Goal: Task Accomplishment & Management: Complete application form

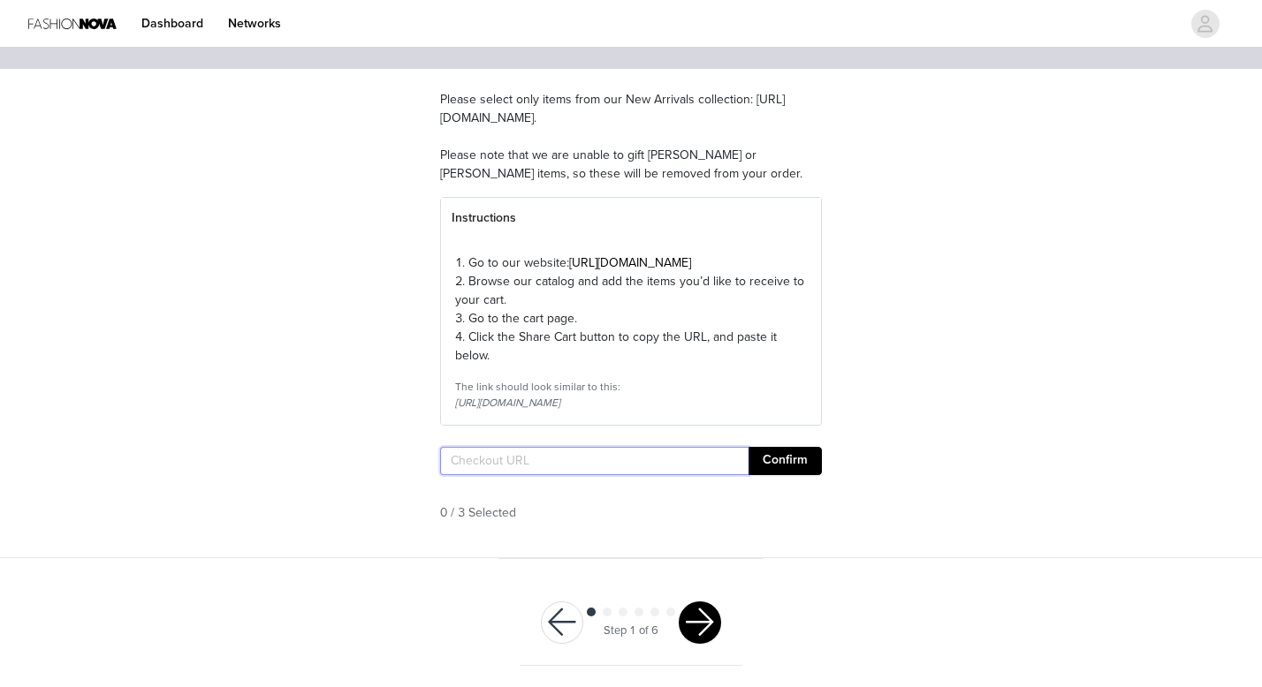
click at [671, 461] on input "text" at bounding box center [594, 461] width 308 height 28
paste input "[URL][DOMAIN_NAME]"
type input "[URL][DOMAIN_NAME]"
click at [796, 452] on button "Confirm" at bounding box center [784, 461] width 73 height 28
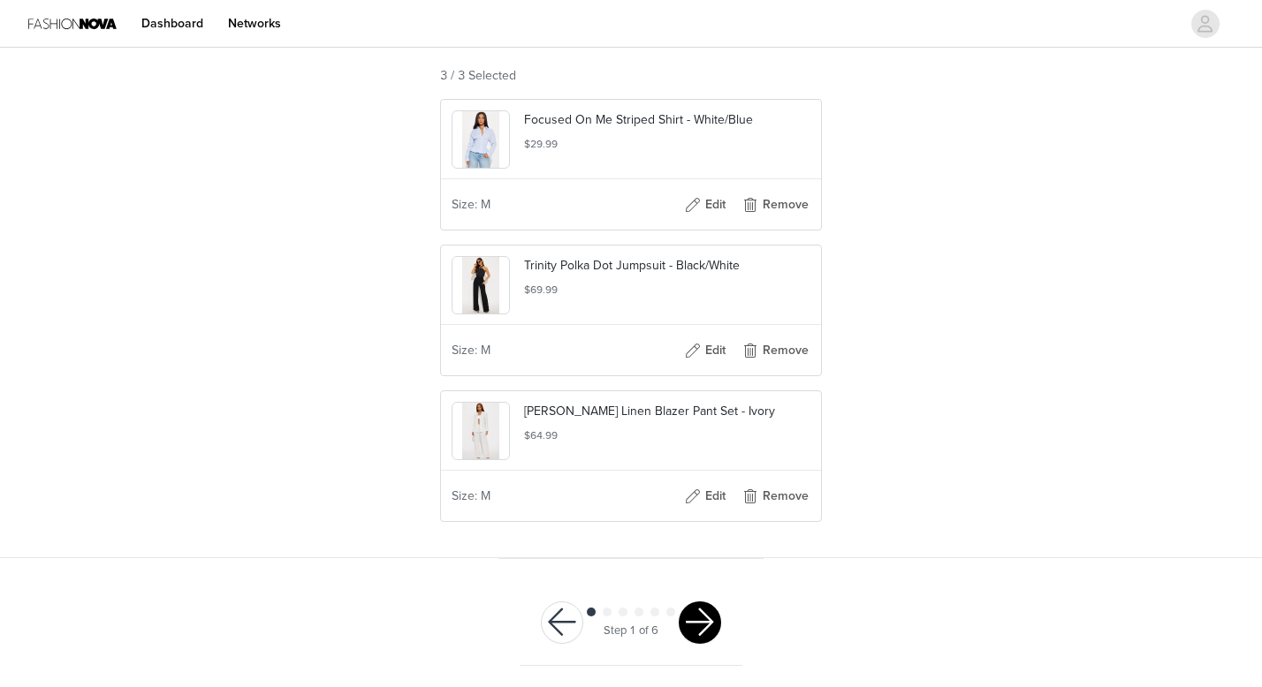
scroll to position [579, 0]
click at [695, 630] on button "button" at bounding box center [700, 623] width 42 height 42
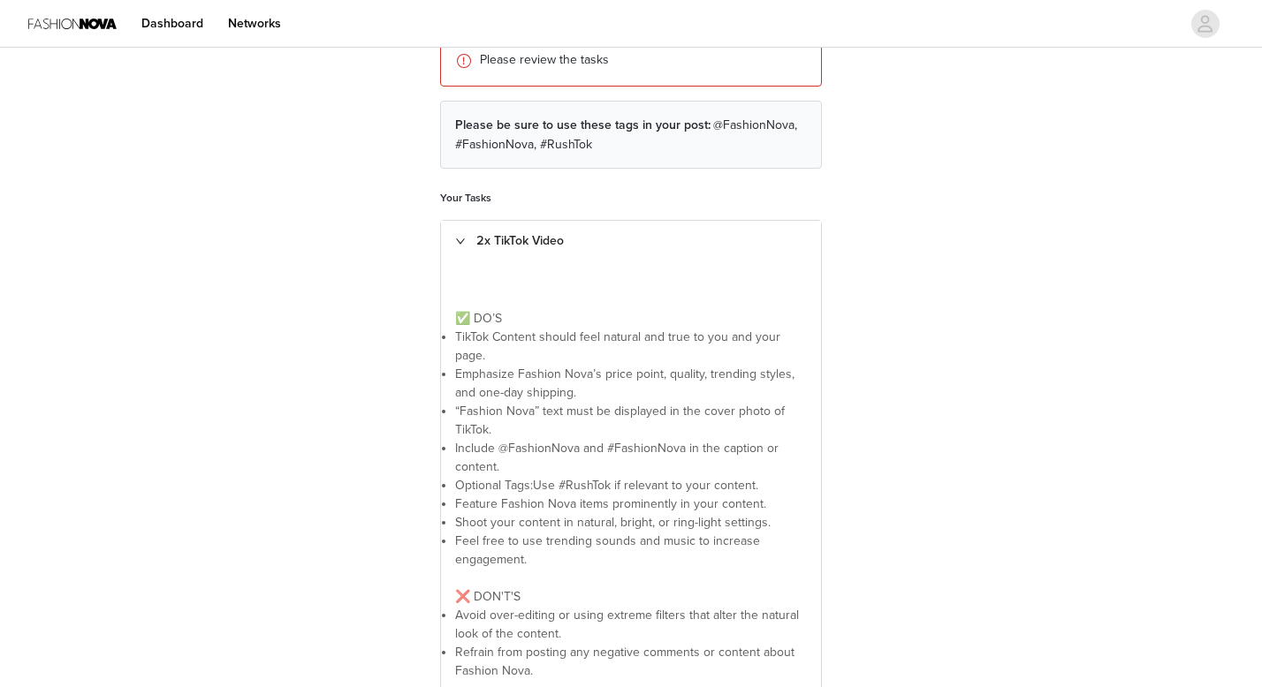
scroll to position [444, 0]
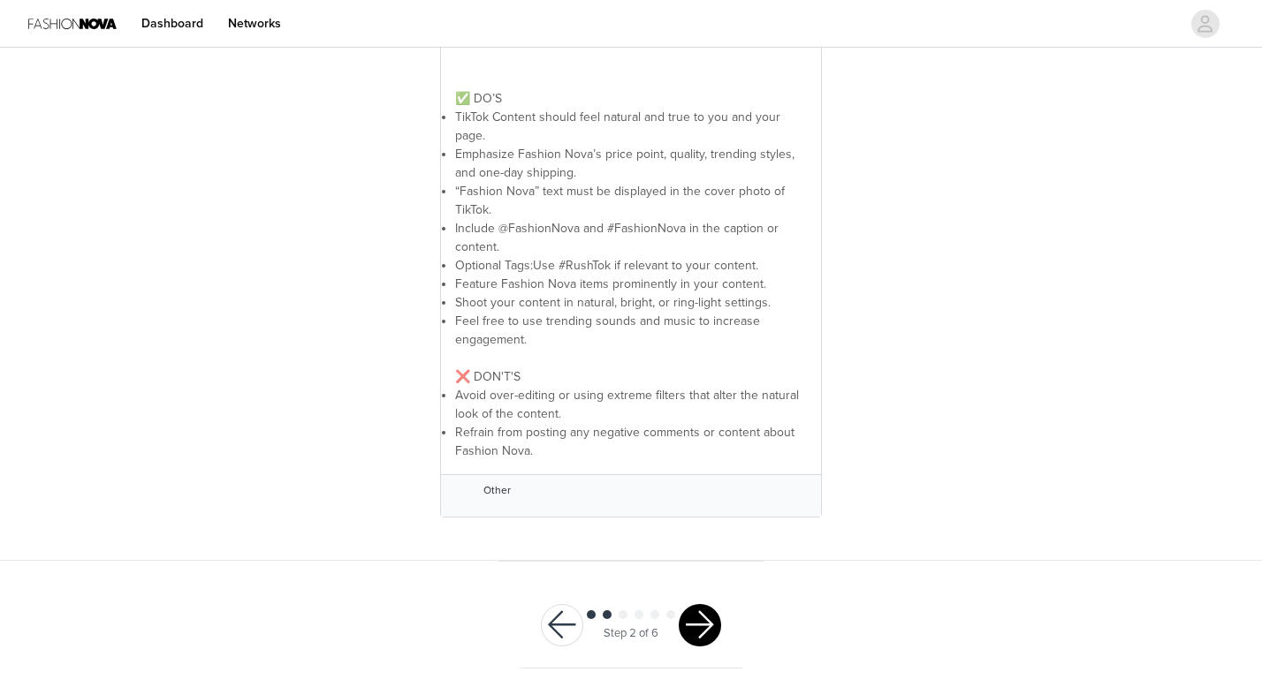
click at [705, 606] on button "button" at bounding box center [700, 625] width 42 height 42
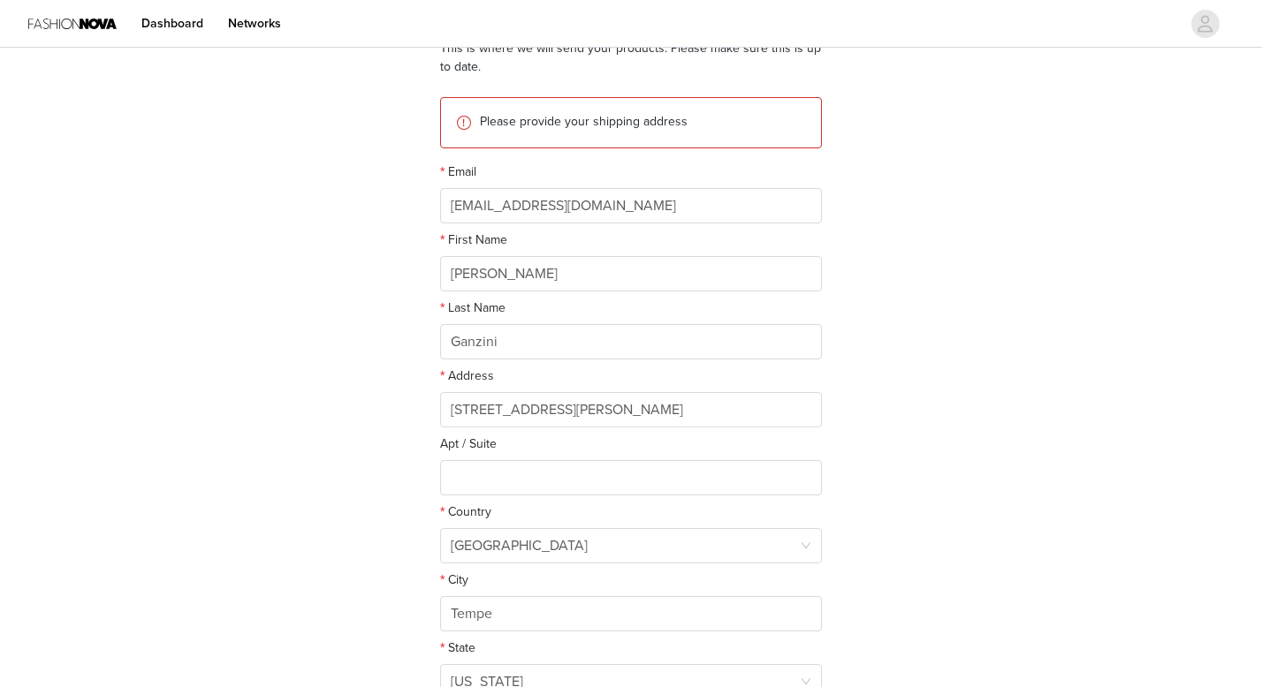
scroll to position [170, 0]
click at [482, 405] on input "[STREET_ADDRESS][PERSON_NAME]" at bounding box center [631, 408] width 382 height 35
click at [565, 407] on input "[STREET_ADDRESS][PERSON_NAME]" at bounding box center [631, 408] width 382 height 35
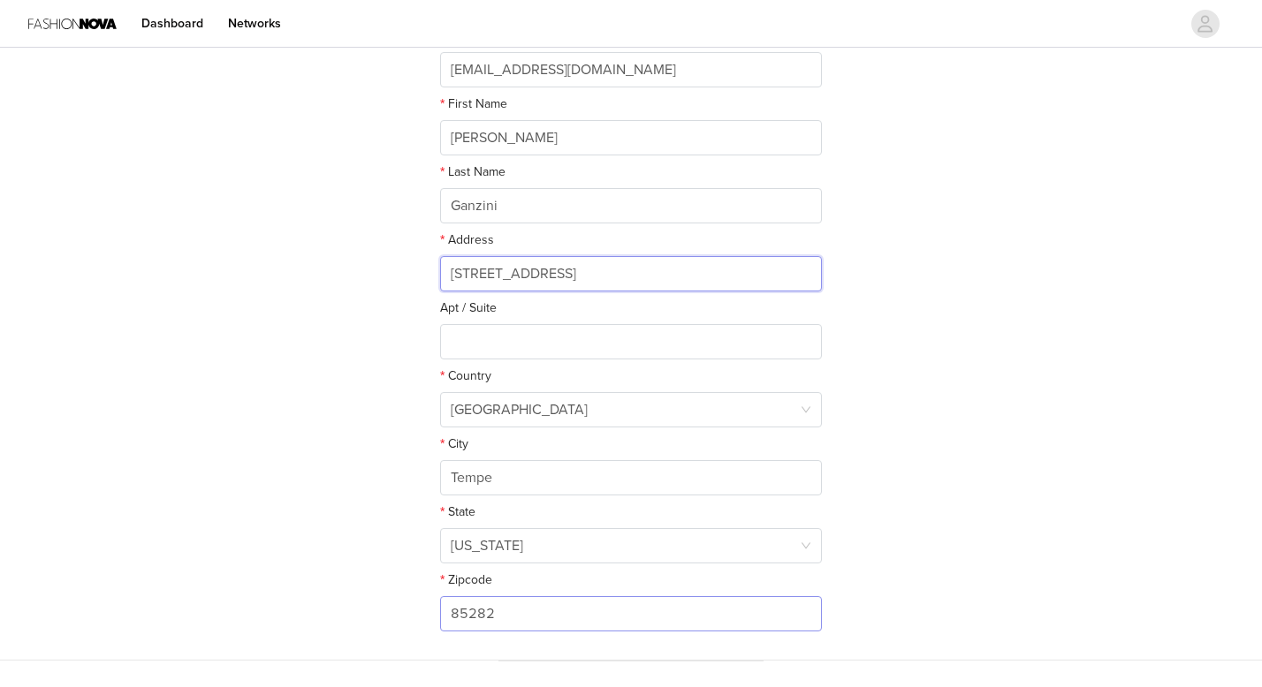
scroll to position [406, 0]
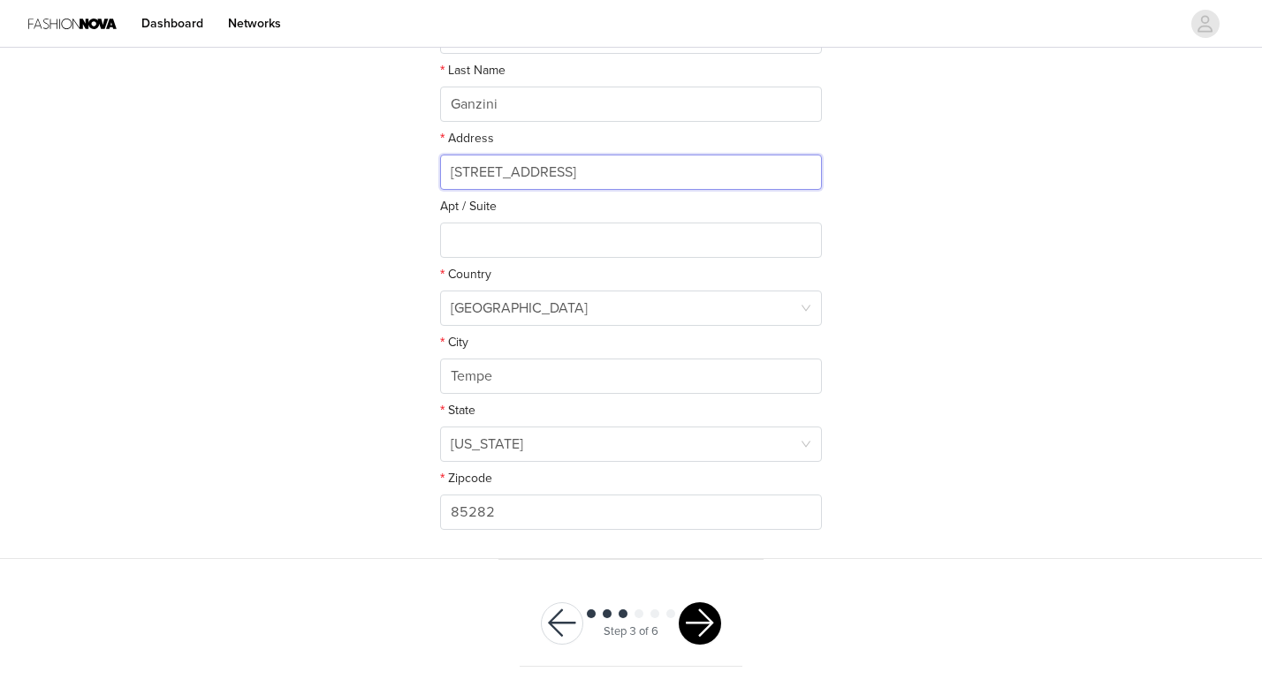
type input "[STREET_ADDRESS]"
click at [698, 630] on button "button" at bounding box center [700, 624] width 42 height 42
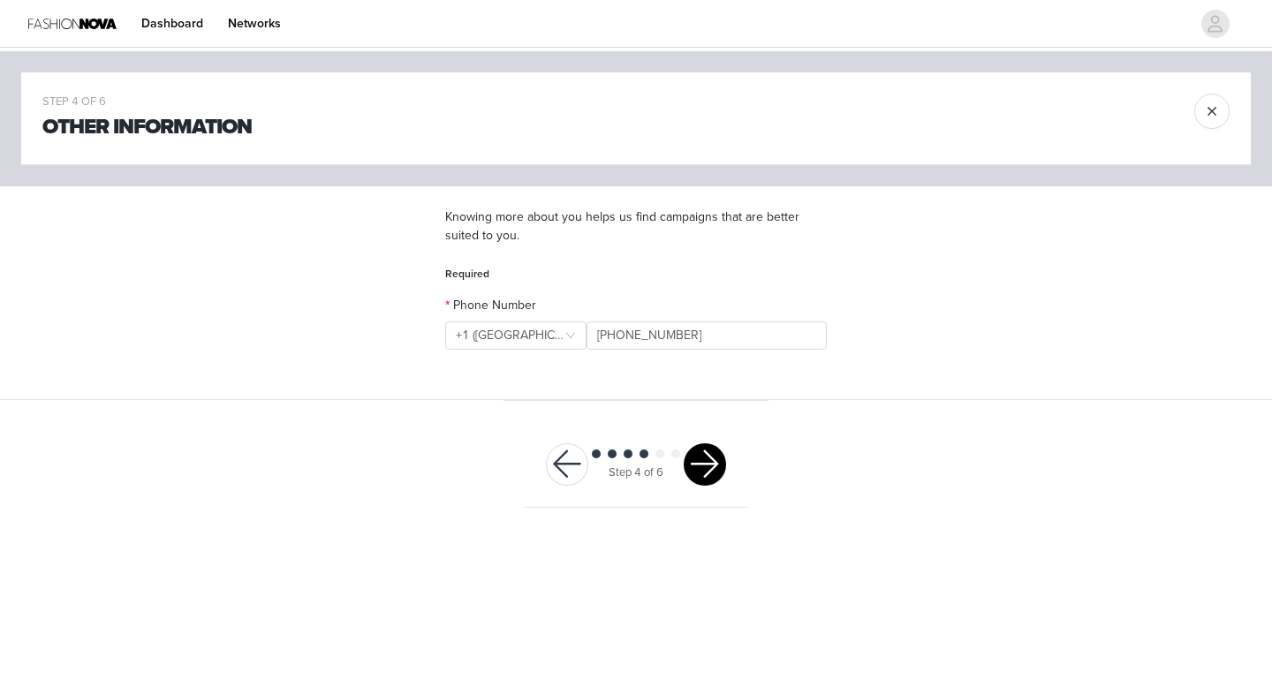
click at [714, 461] on button "button" at bounding box center [705, 465] width 42 height 42
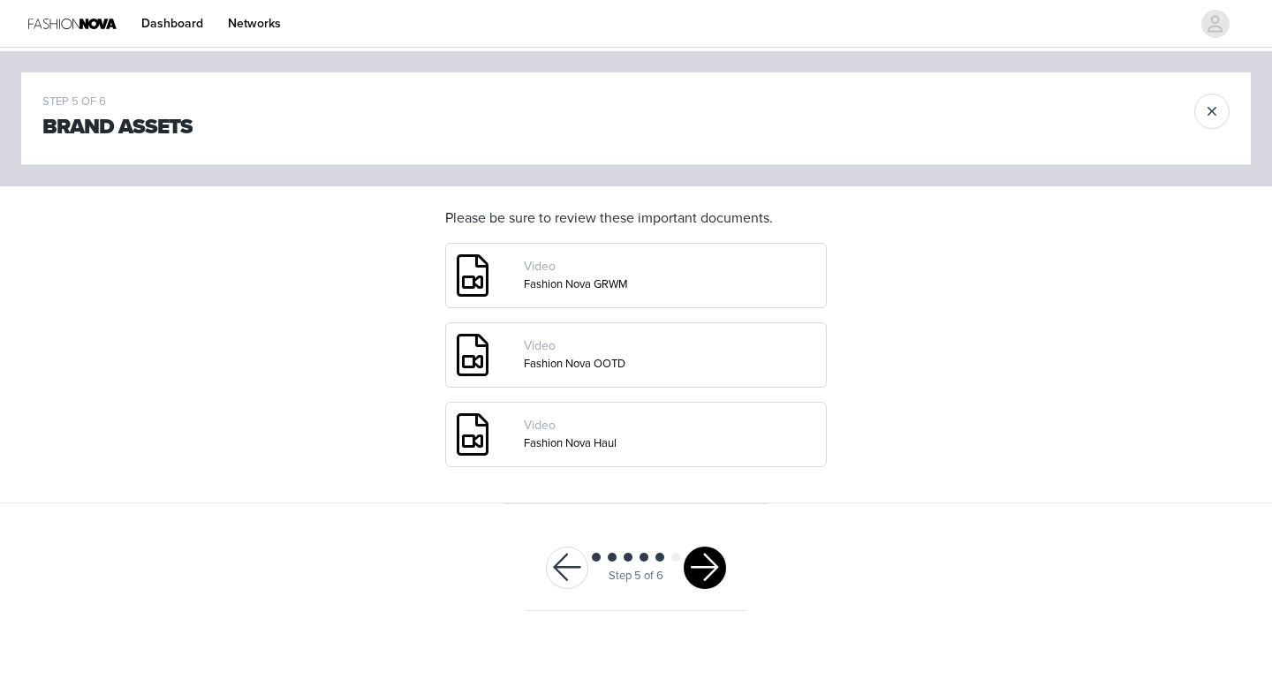
click at [709, 566] on button "button" at bounding box center [705, 568] width 42 height 42
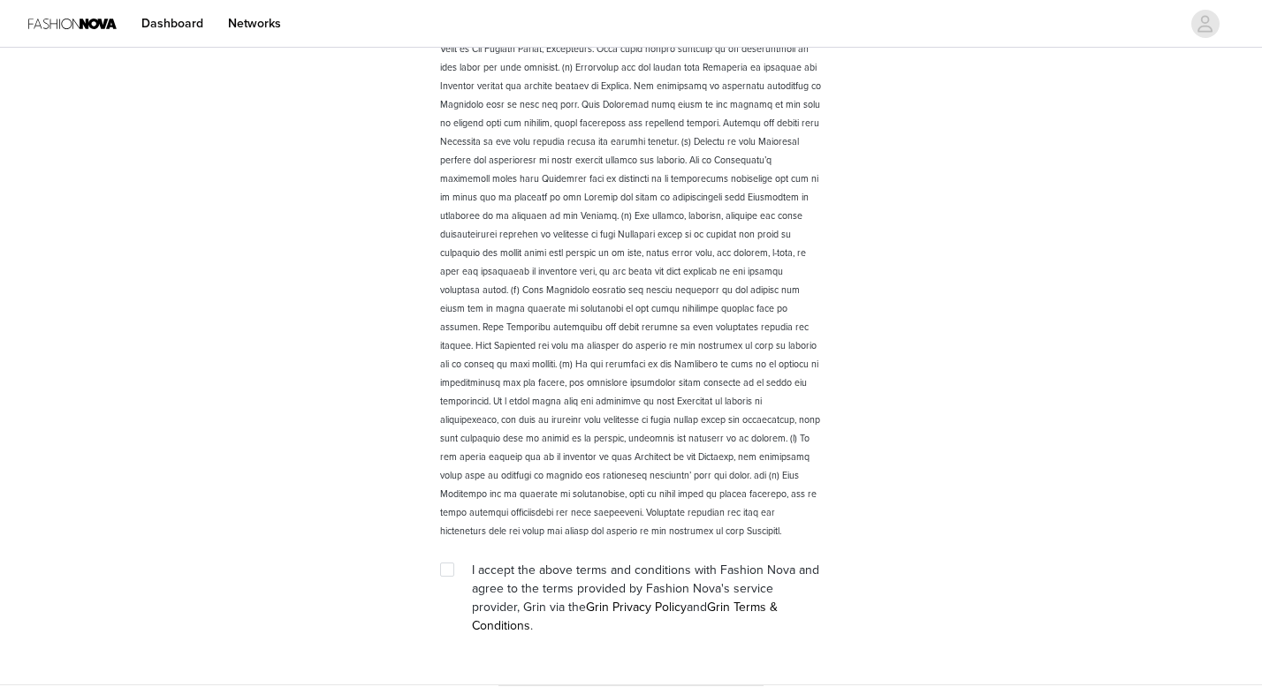
scroll to position [2404, 0]
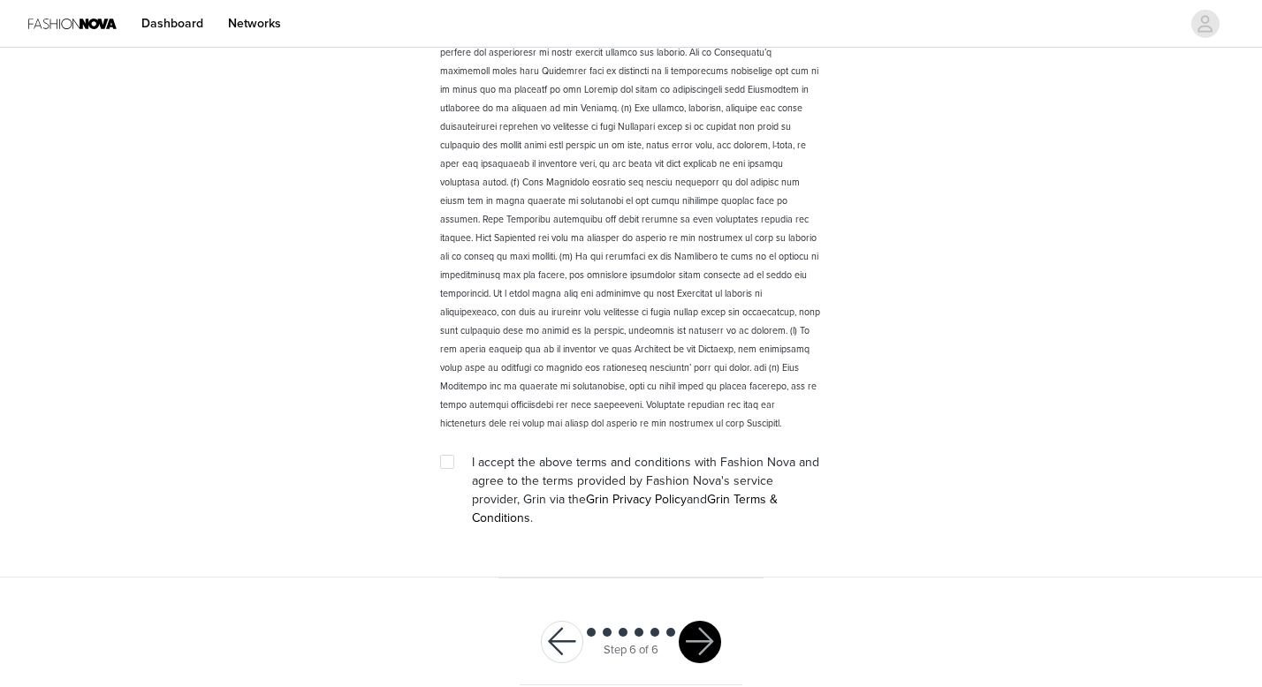
click at [448, 464] on input "checkbox" at bounding box center [446, 461] width 12 height 12
checkbox input "true"
click at [703, 621] on button "button" at bounding box center [700, 642] width 42 height 42
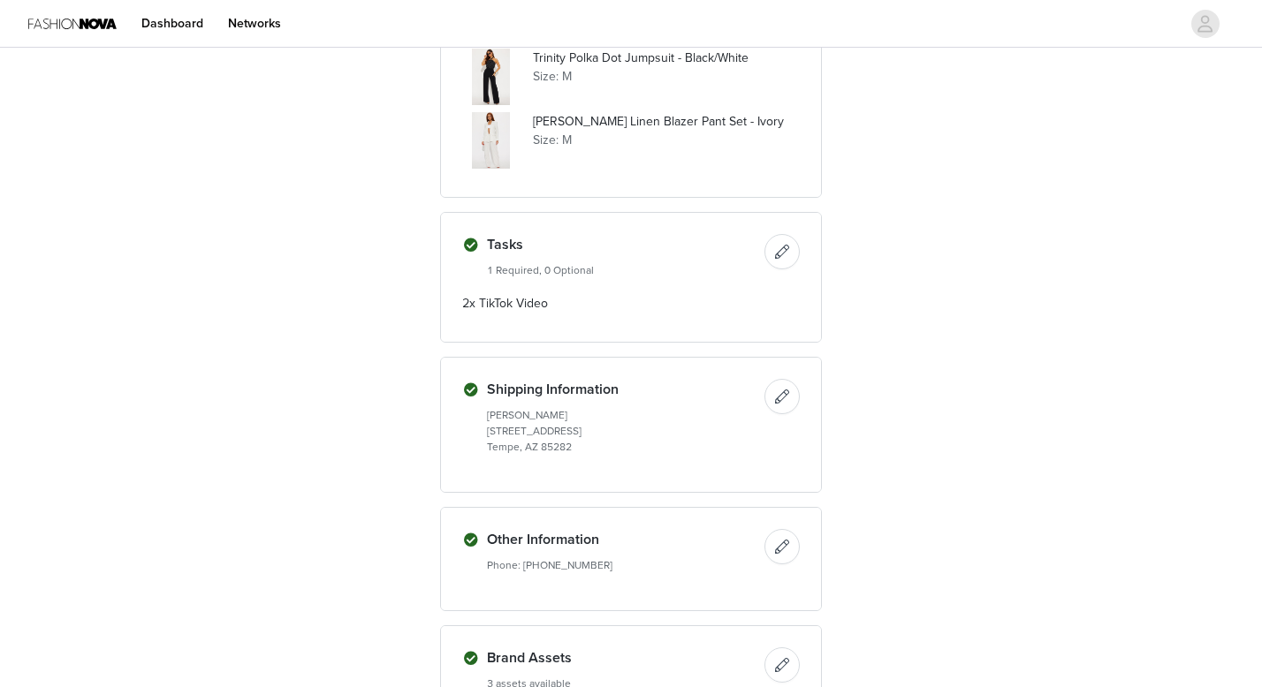
scroll to position [755, 0]
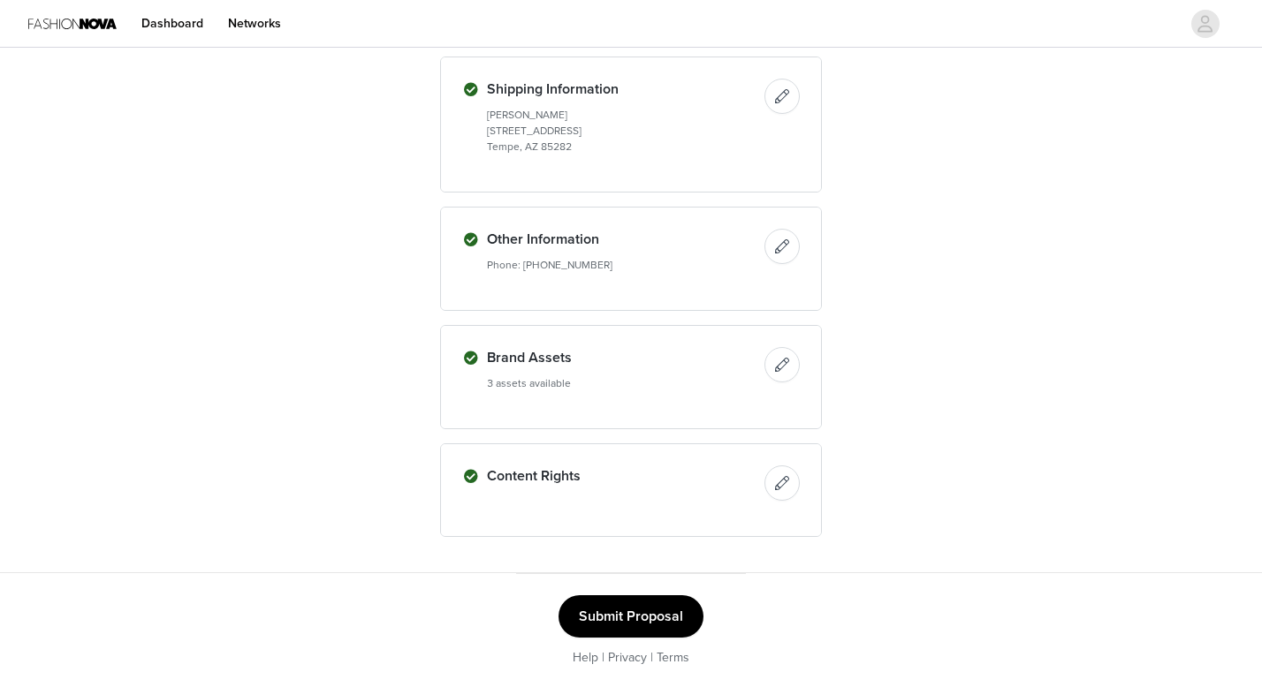
click at [646, 602] on button "Submit Proposal" at bounding box center [630, 617] width 145 height 42
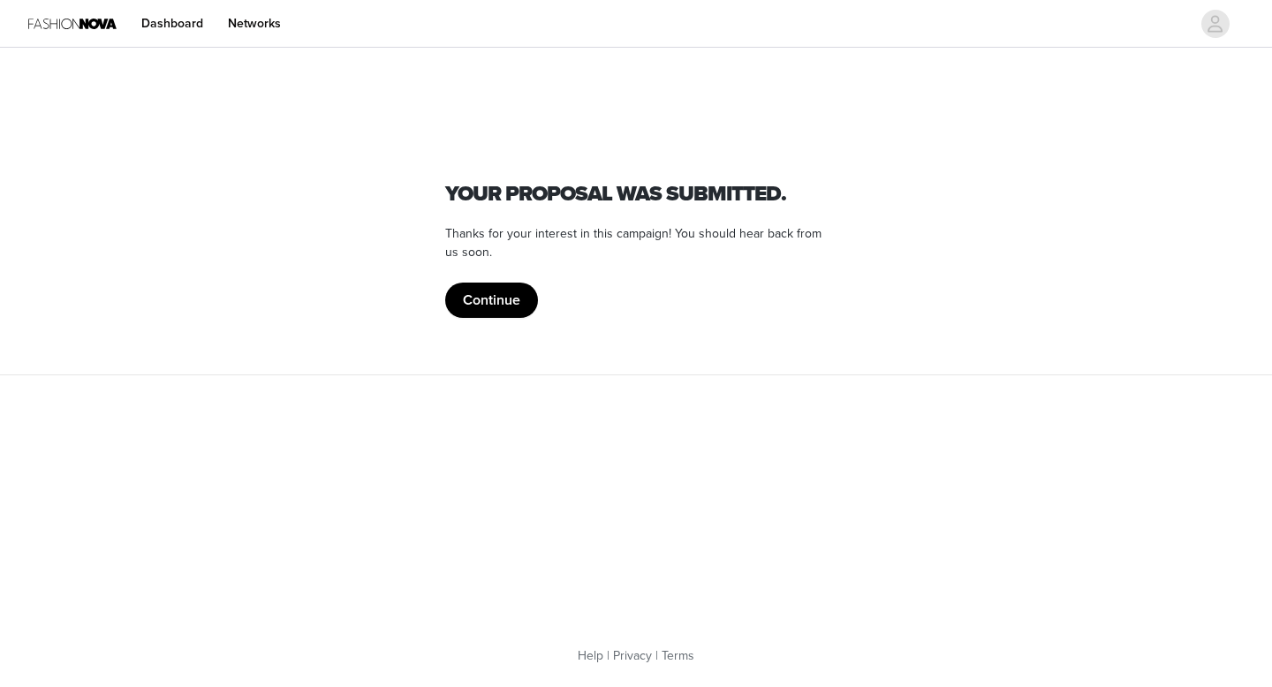
click at [474, 295] on button "Continue" at bounding box center [491, 300] width 93 height 35
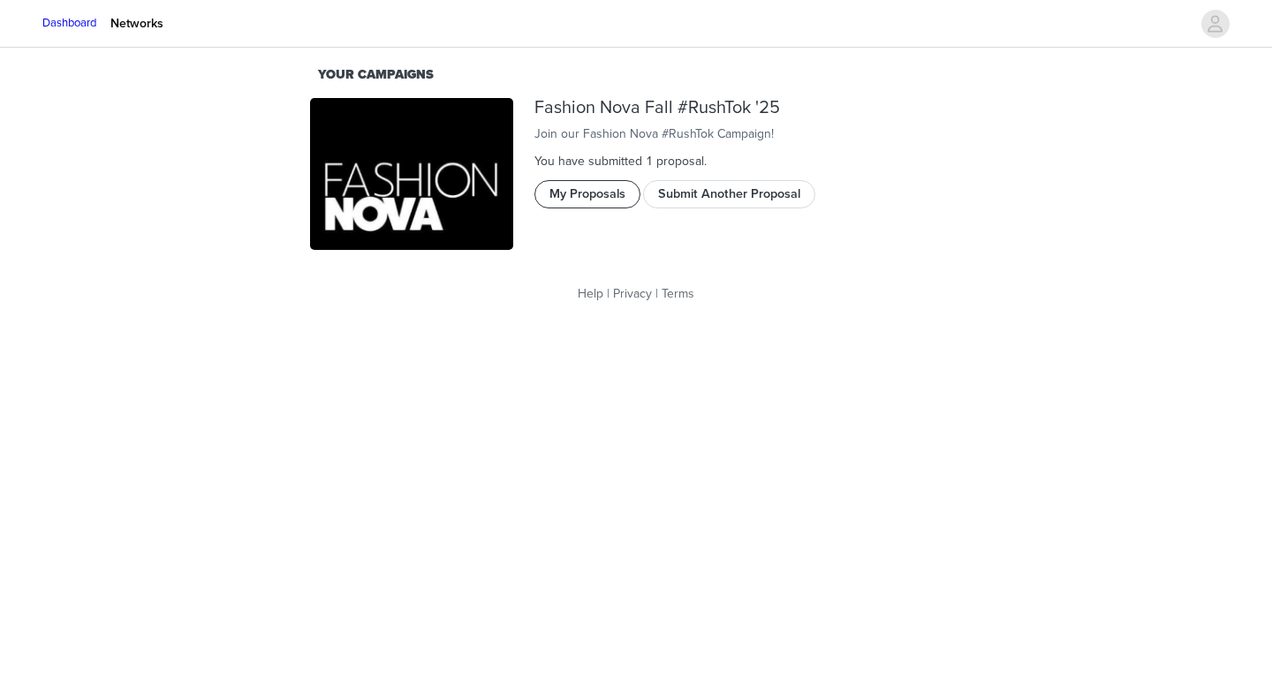
click at [596, 209] on button "My Proposals" at bounding box center [588, 194] width 106 height 28
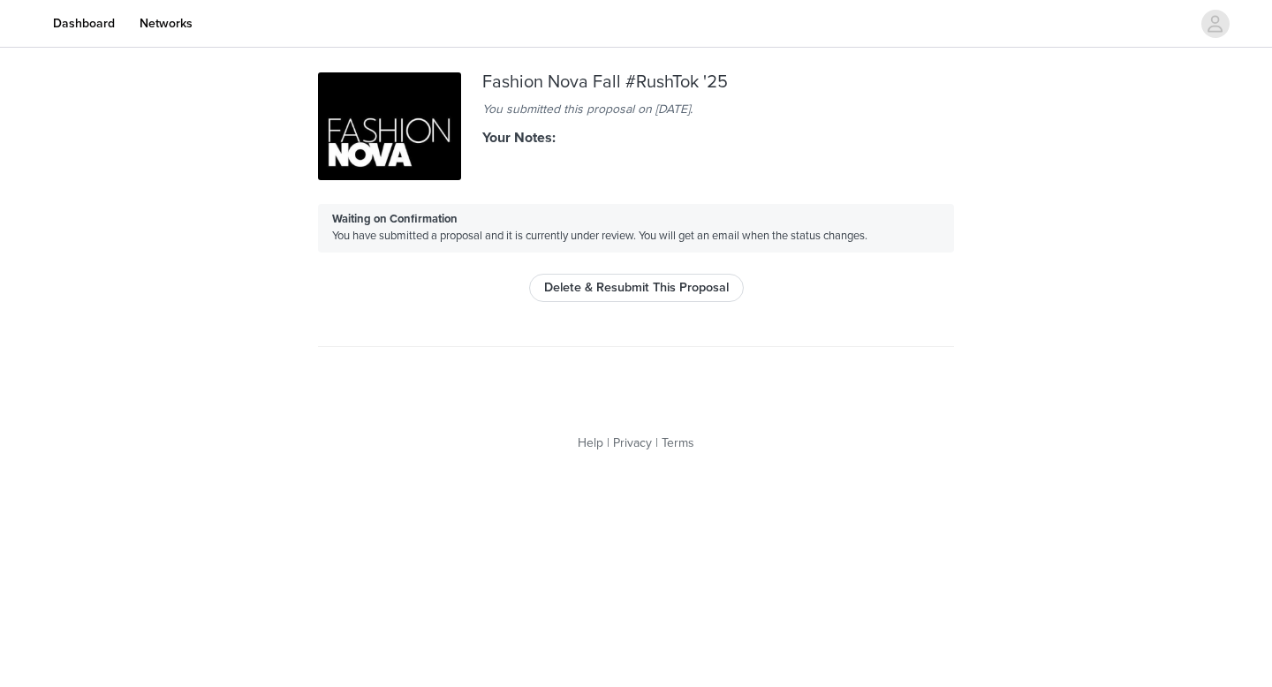
click at [28, 24] on img at bounding box center [28, 24] width 0 height 0
click at [125, 19] on link "Dashboard" at bounding box center [83, 24] width 83 height 40
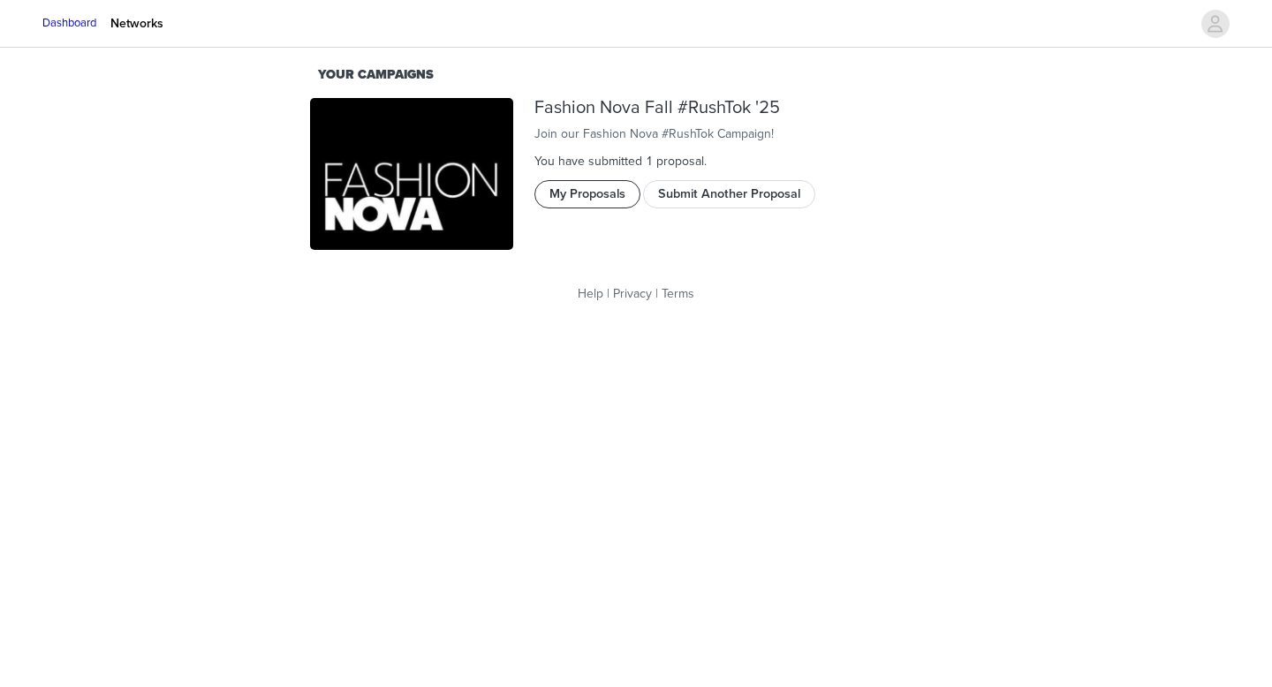
click at [598, 209] on button "My Proposals" at bounding box center [588, 194] width 106 height 28
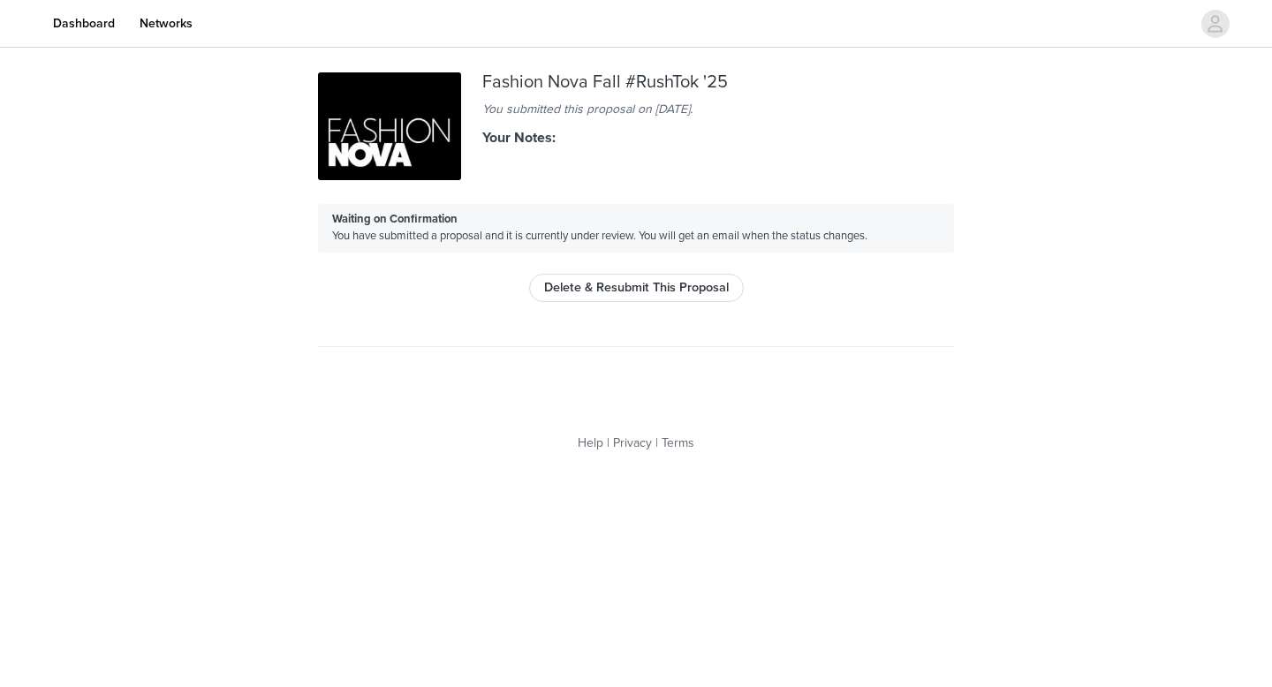
click at [28, 24] on img at bounding box center [28, 24] width 0 height 0
click at [125, 15] on link "Dashboard" at bounding box center [83, 24] width 83 height 40
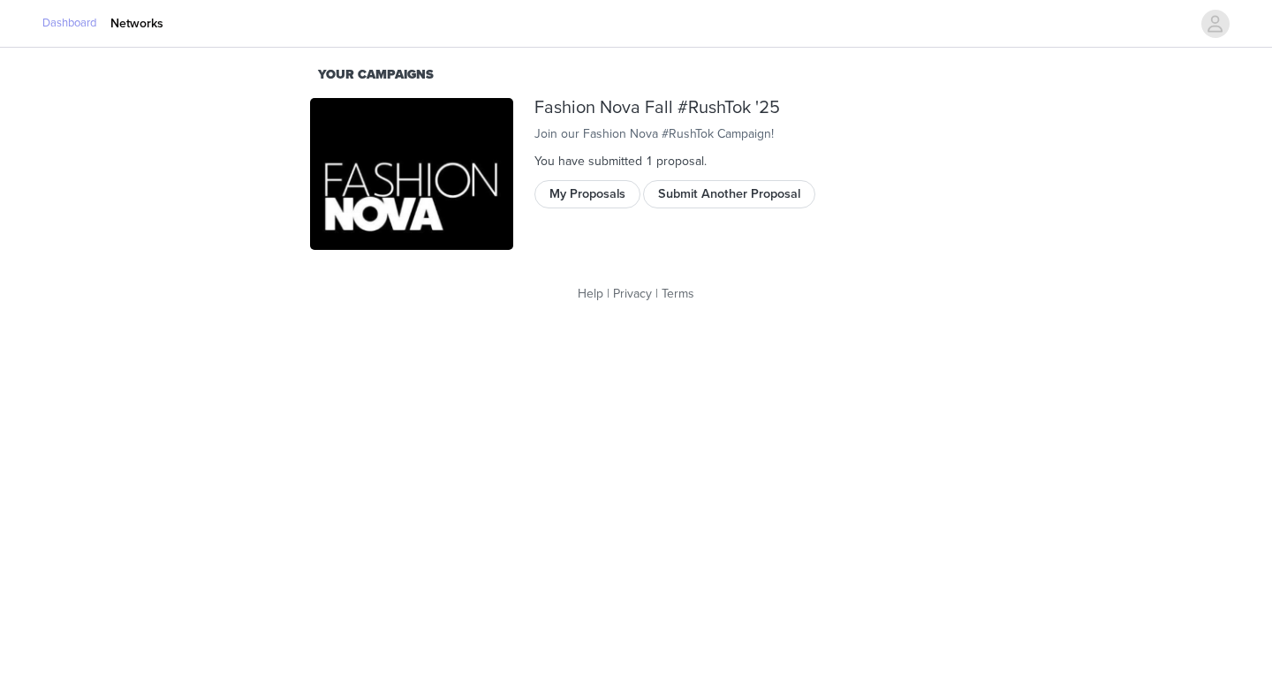
click at [96, 15] on link "Dashboard" at bounding box center [69, 24] width 54 height 18
